Goal: Find specific page/section: Find specific page/section

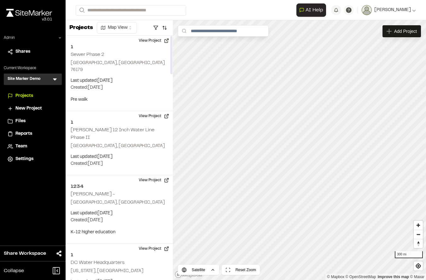
click at [56, 78] on icon at bounding box center [55, 79] width 4 height 2
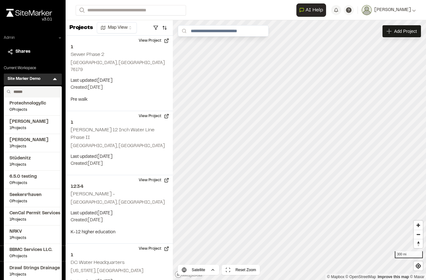
click at [59, 37] on icon at bounding box center [60, 38] width 4 height 4
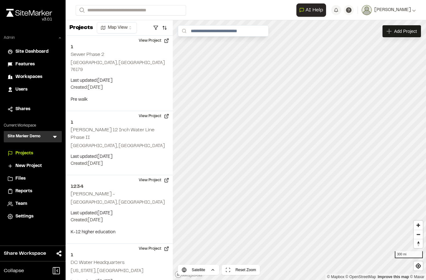
click at [29, 78] on span "Workspaces" at bounding box center [28, 76] width 27 height 7
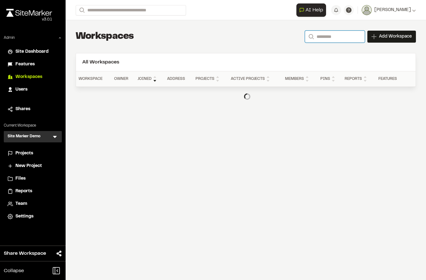
click at [325, 38] on input "Search" at bounding box center [335, 37] width 60 height 12
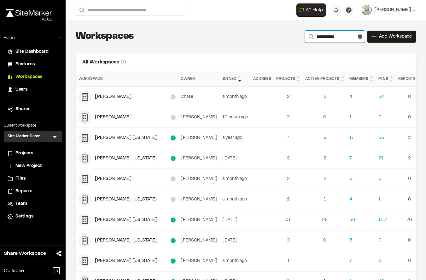
type input "**********"
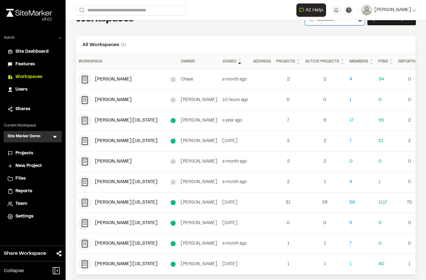
scroll to position [22, 0]
